Goal: Task Accomplishment & Management: Complete application form

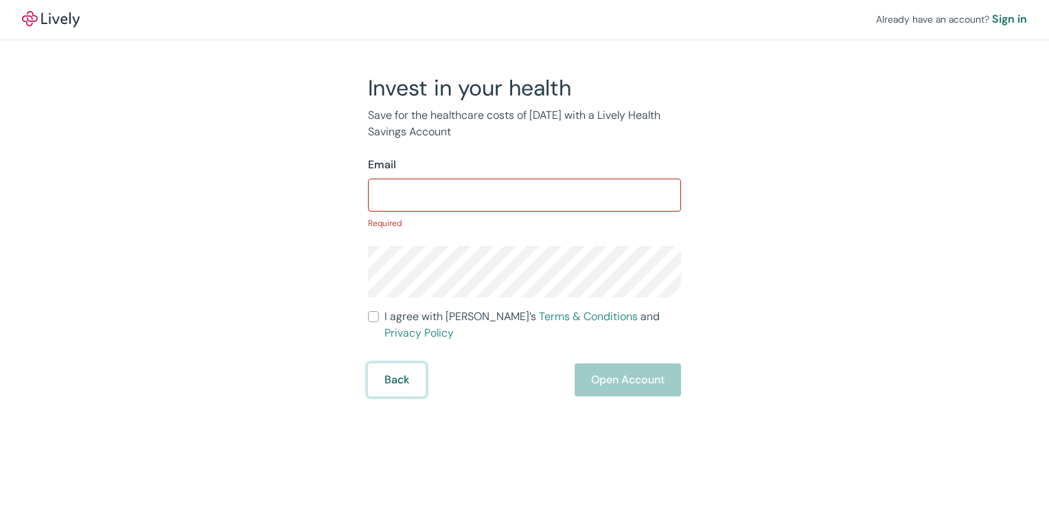
click at [404, 350] on form "Email ​ Required I agree with Lively’s Terms & Conditions and Privacy Policy Ba…" at bounding box center [524, 277] width 313 height 240
click at [400, 367] on button "Back" at bounding box center [397, 379] width 58 height 33
